Goal: Task Accomplishment & Management: Complete application form

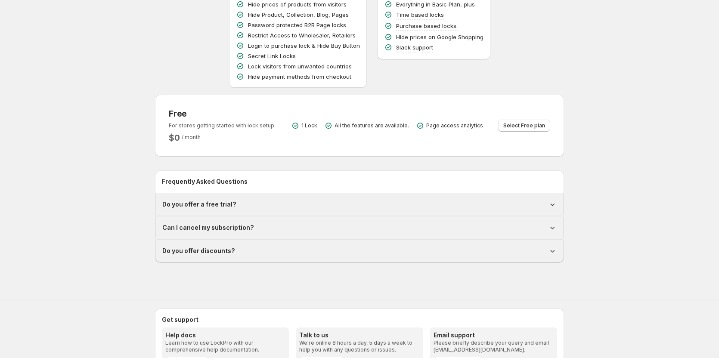
scroll to position [172, 0]
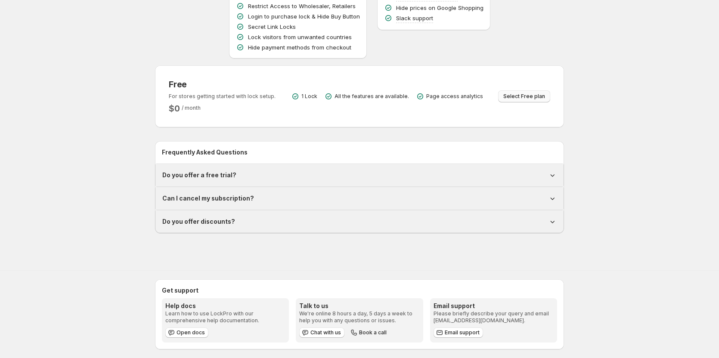
click at [522, 96] on span "Select Free plan" at bounding box center [525, 96] width 42 height 7
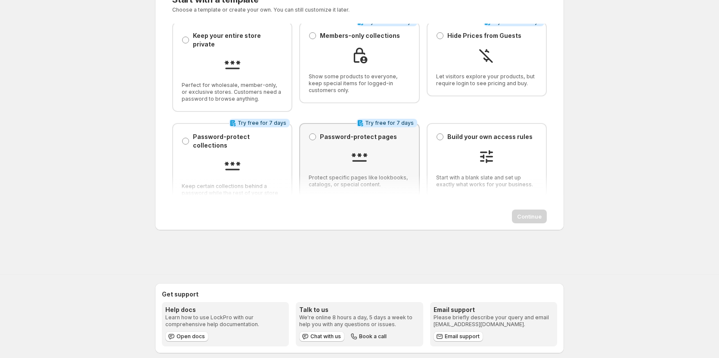
scroll to position [52, 0]
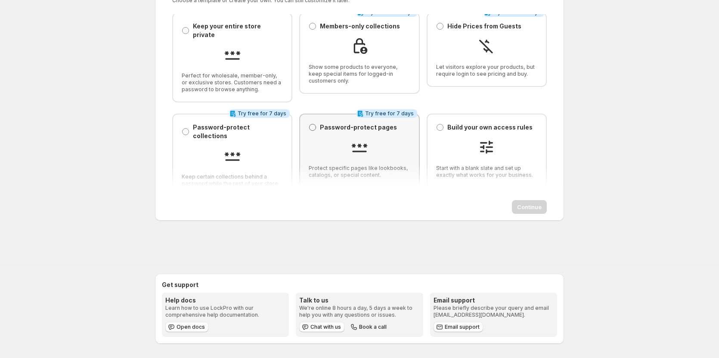
click at [312, 124] on span at bounding box center [312, 127] width 7 height 7
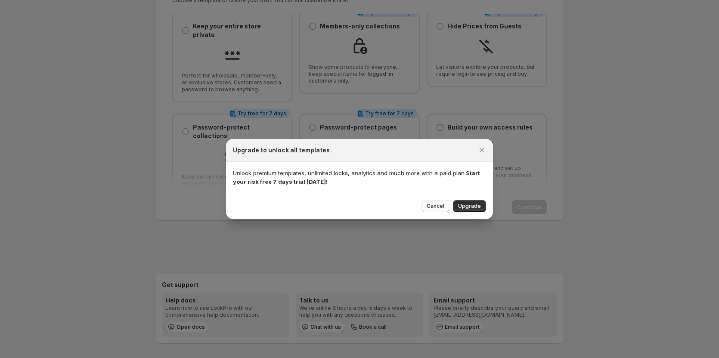
click at [439, 206] on span "Cancel" at bounding box center [436, 206] width 18 height 7
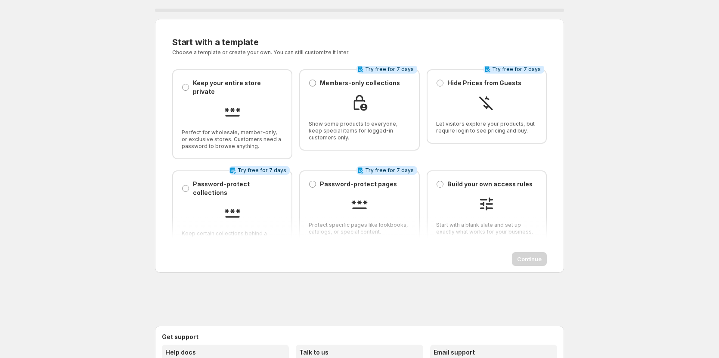
scroll to position [0, 0]
click at [576, 21] on div "0 % Start with a template. This page is ready Start with a template Choose a te…" at bounding box center [359, 148] width 719 height 296
click at [28, 142] on div "0 % Start with a template. This page is ready Start with a template Choose a te…" at bounding box center [359, 148] width 719 height 296
